Goal: Information Seeking & Learning: Learn about a topic

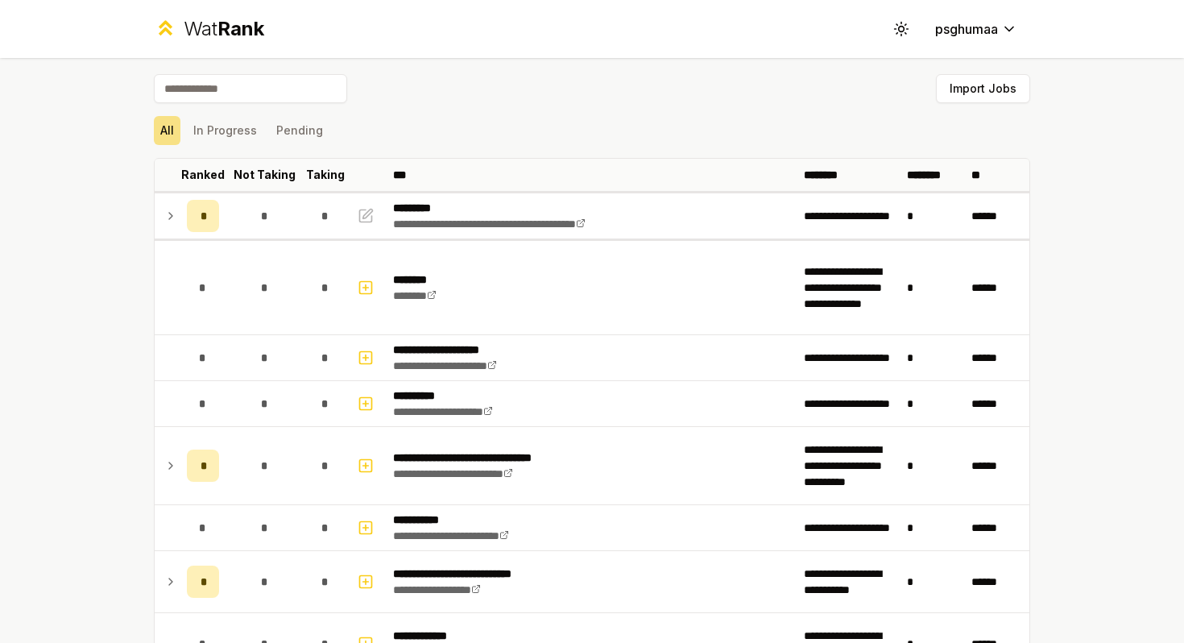
scroll to position [1487, 0]
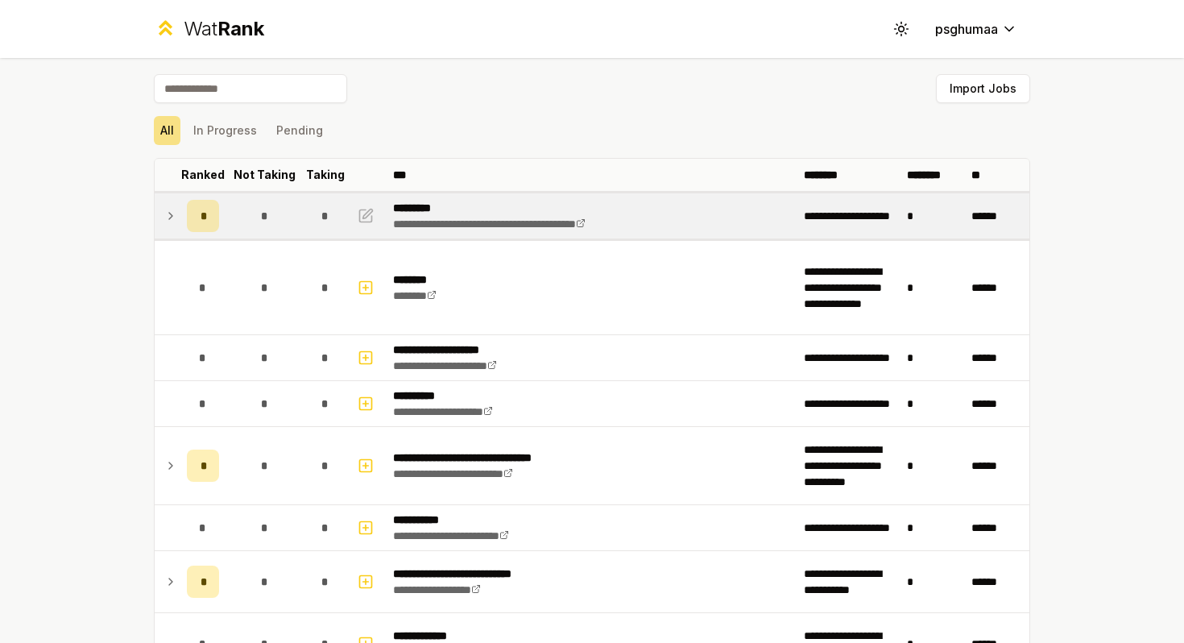
click at [172, 229] on td at bounding box center [168, 215] width 26 height 45
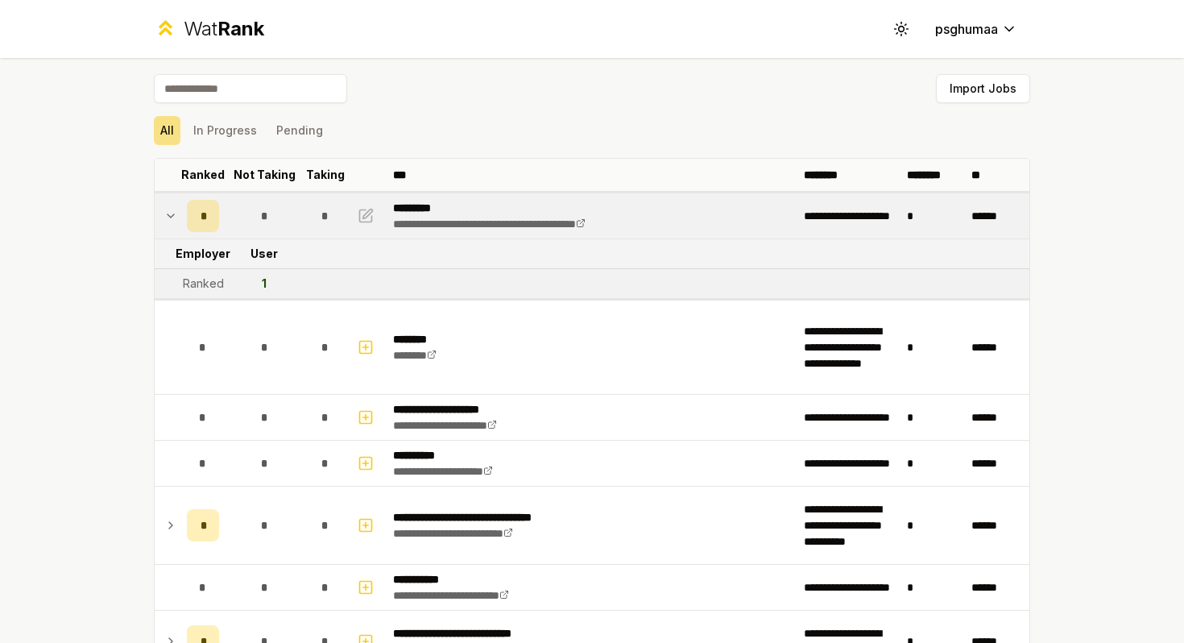
click at [172, 230] on td at bounding box center [168, 215] width 26 height 45
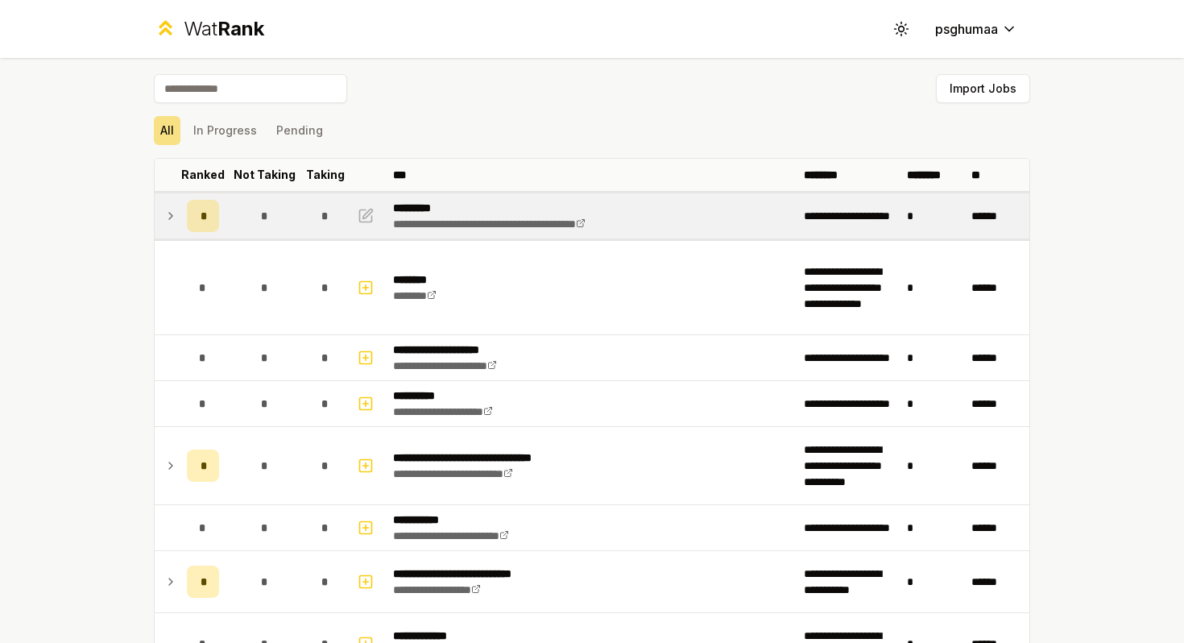
click at [176, 213] on icon at bounding box center [170, 215] width 13 height 19
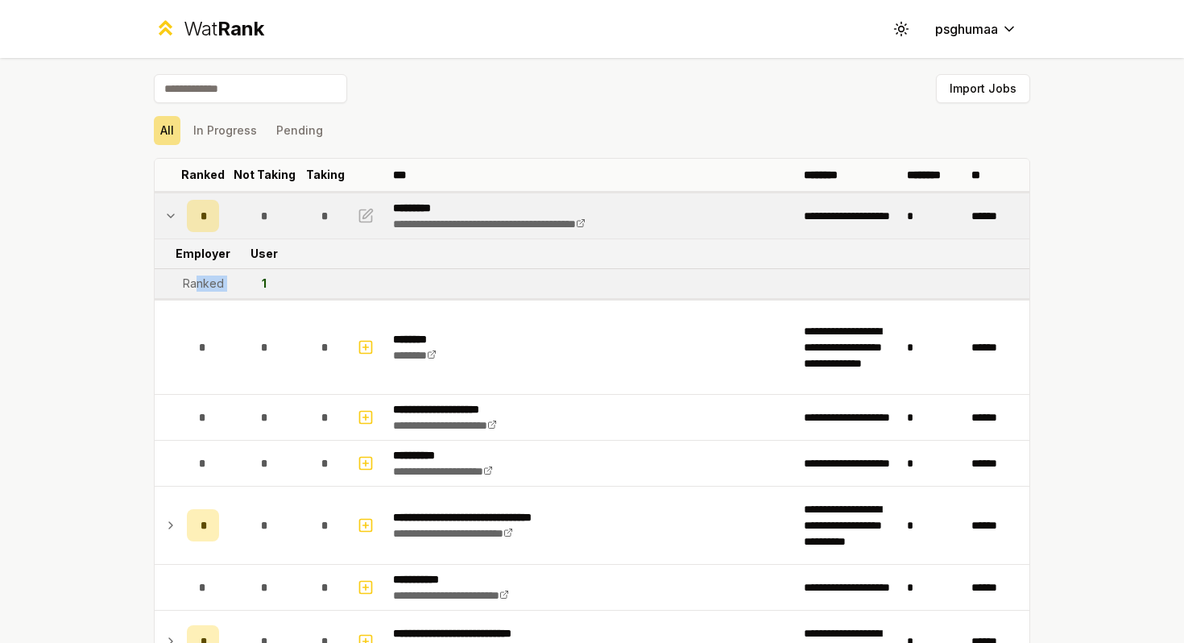
drag, startPoint x: 250, startPoint y: 278, endPoint x: 199, endPoint y: 282, distance: 51.7
click at [199, 282] on tr "Ranked 1" at bounding box center [592, 284] width 875 height 30
click at [199, 282] on div "Ranked" at bounding box center [203, 283] width 41 height 16
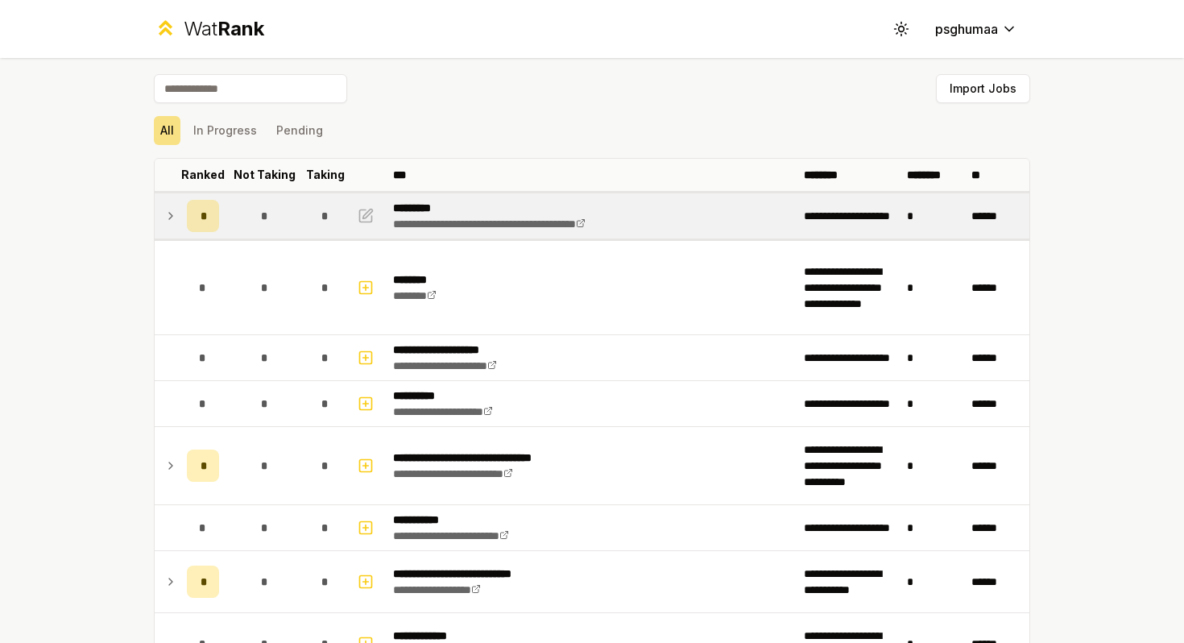
click at [201, 204] on div "*" at bounding box center [203, 216] width 32 height 32
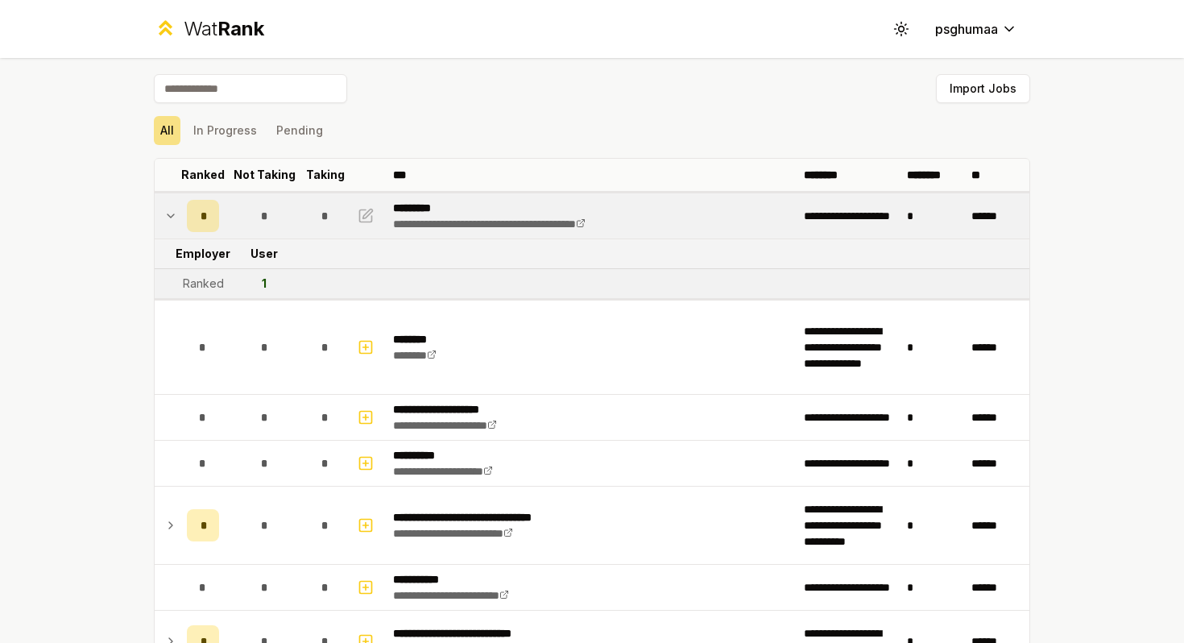
click at [201, 204] on div "*" at bounding box center [203, 216] width 32 height 32
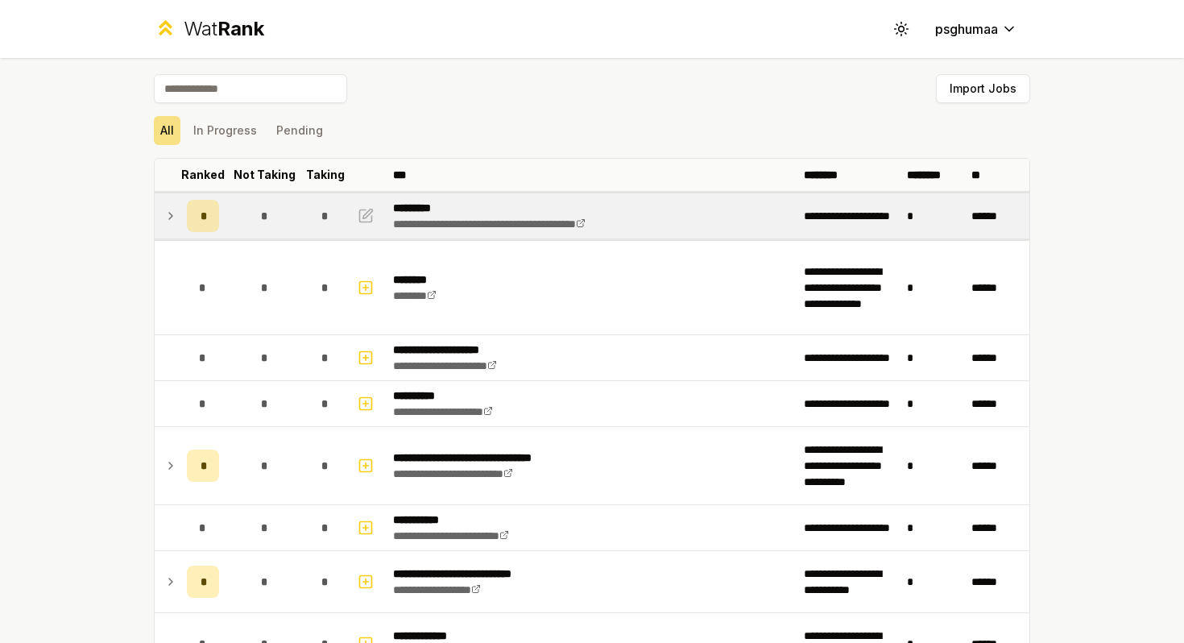
click at [179, 224] on td at bounding box center [168, 215] width 26 height 45
